Goal: Information Seeking & Learning: Understand process/instructions

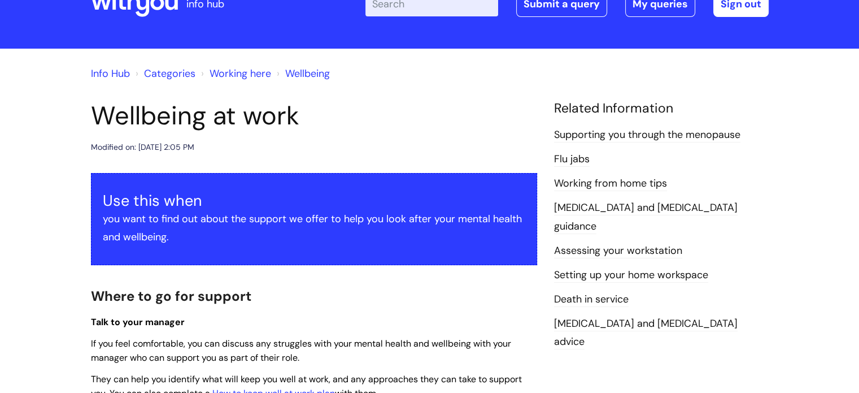
scroll to position [38, 0]
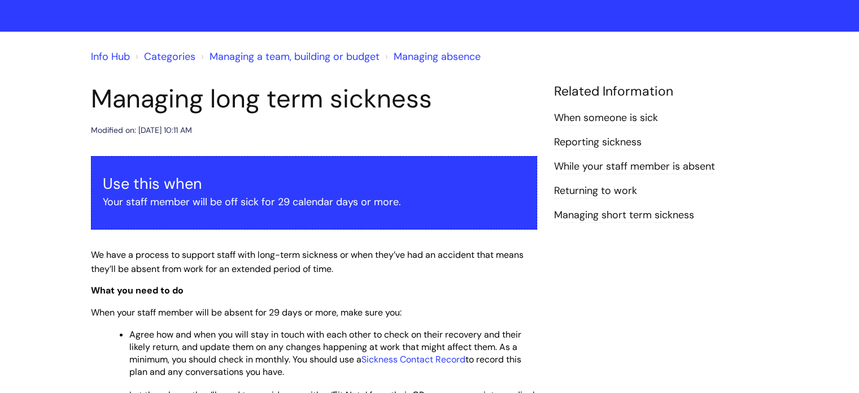
scroll to position [51, 0]
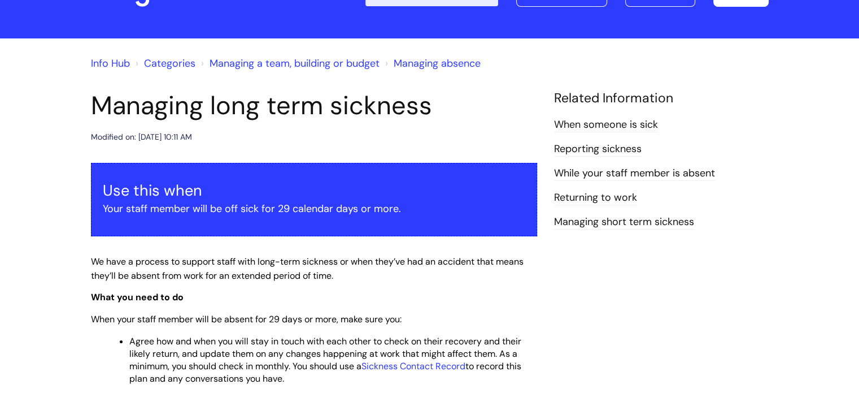
click at [426, 58] on link "Managing absence" at bounding box center [437, 64] width 87 height 14
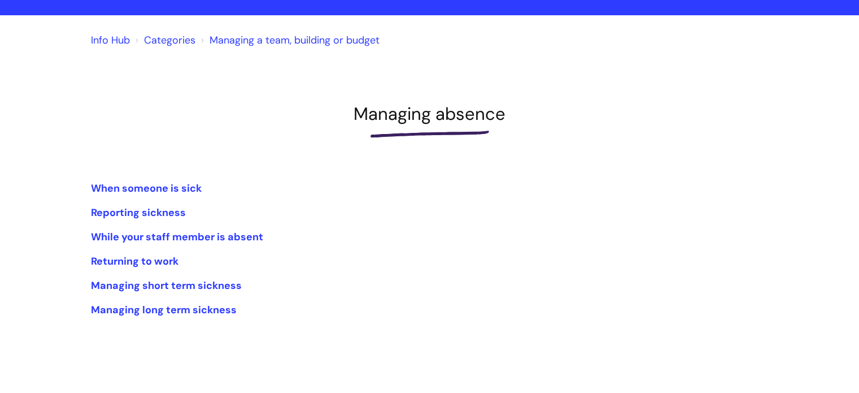
scroll to position [108, 0]
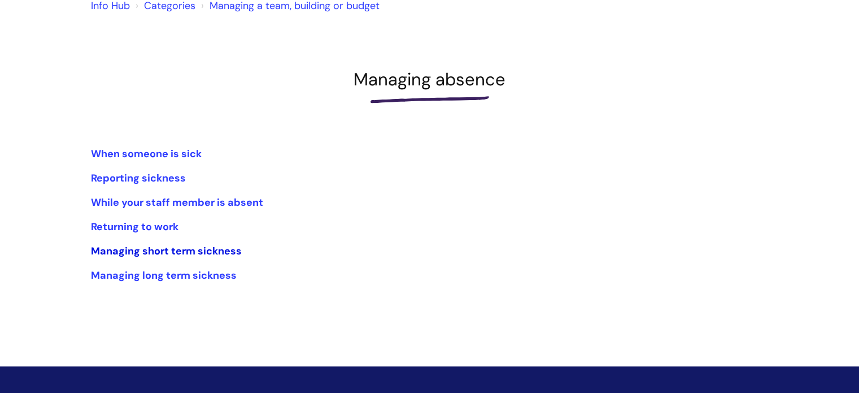
click at [199, 250] on link "Managing short term sickness" at bounding box center [166, 251] width 151 height 14
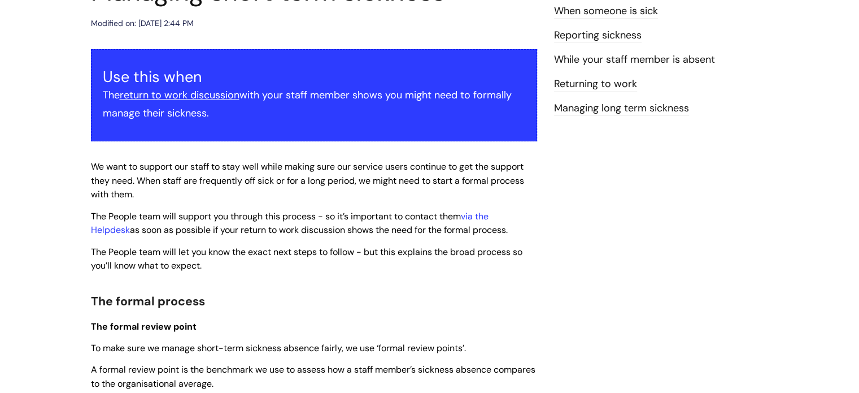
scroll to position [160, 0]
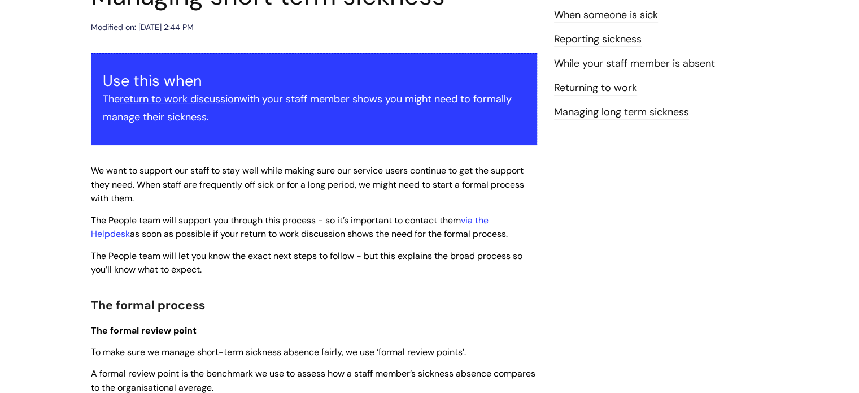
click at [169, 101] on u "return to work discussion" at bounding box center [180, 99] width 120 height 14
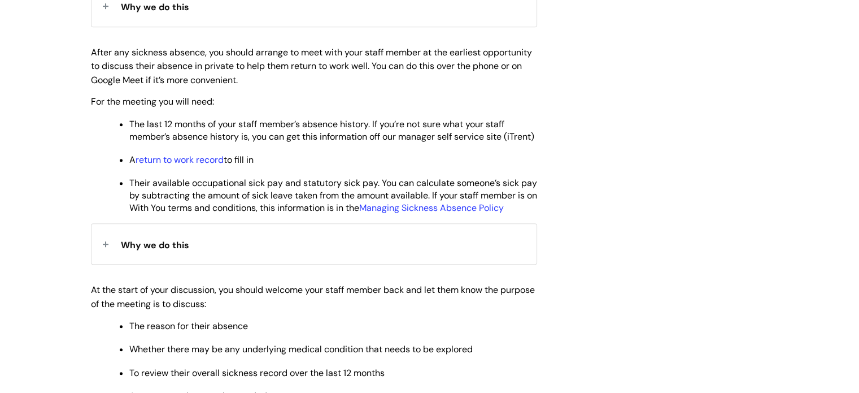
scroll to position [550, 0]
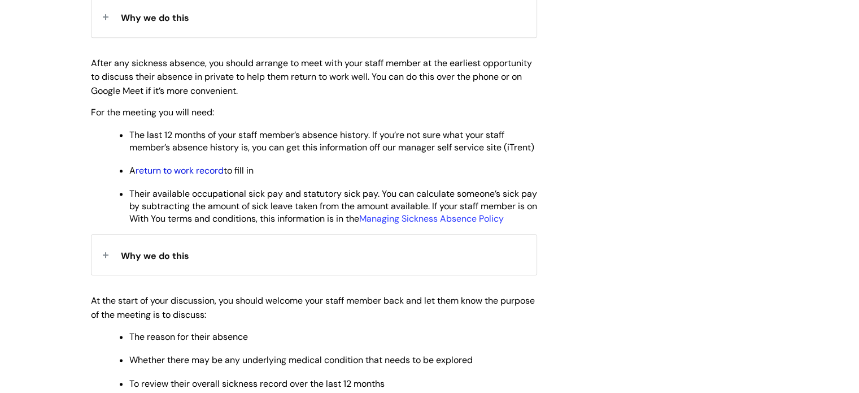
click at [151, 176] on link "return to work record" at bounding box center [180, 170] width 88 height 12
